Goal: Find specific page/section: Find specific page/section

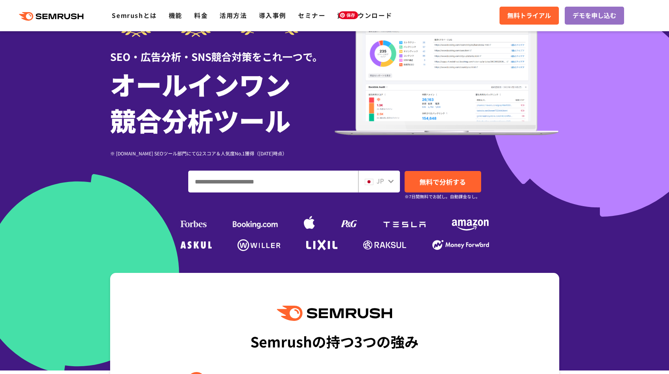
scroll to position [64, 0]
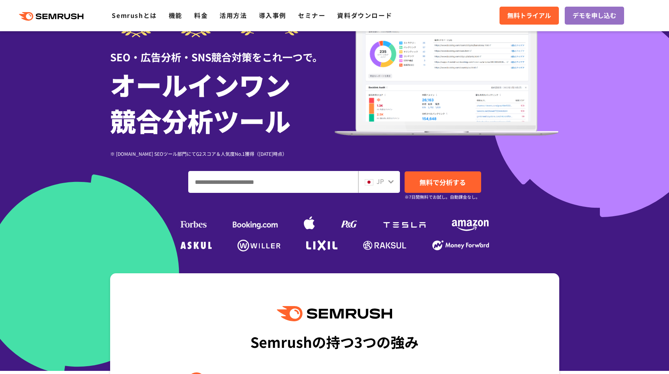
click at [287, 187] on input "ドメイン、キーワードまたはURLを入力してください" at bounding box center [273, 181] width 169 height 21
click at [75, 16] on icon at bounding box center [75, 16] width 6 height 6
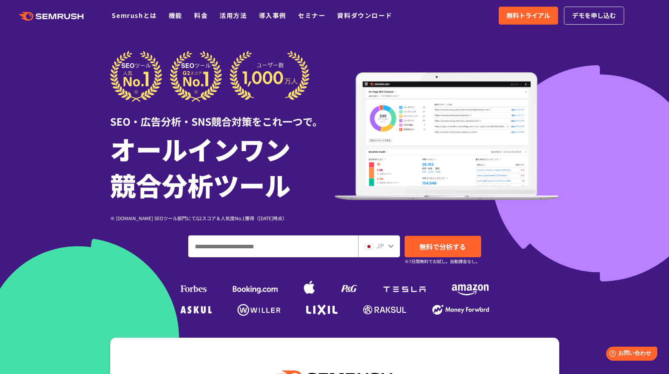
click at [308, 249] on input "ドメイン、キーワードまたはURLを入力してください" at bounding box center [273, 246] width 169 height 21
